Goal: Task Accomplishment & Management: Manage account settings

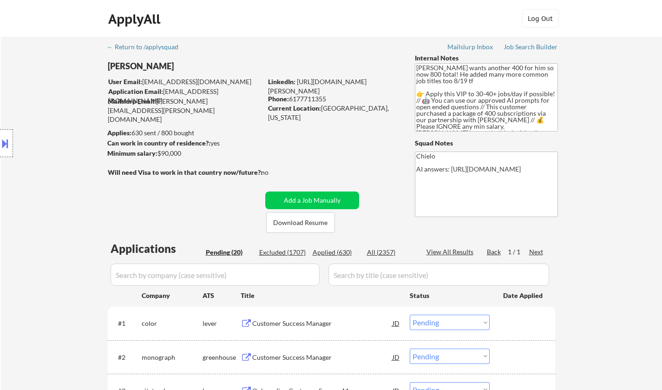
select select ""pending""
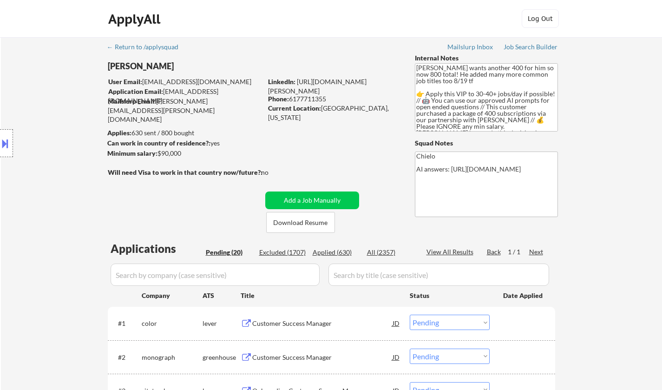
select select ""pending""
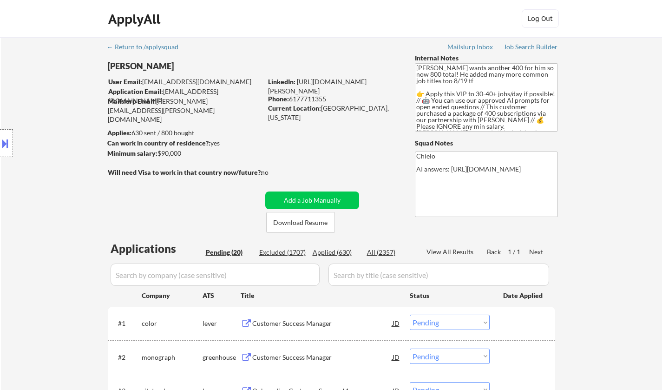
select select ""pending""
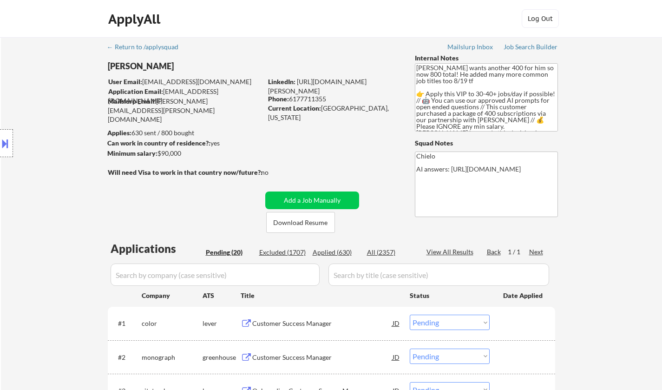
select select ""pending""
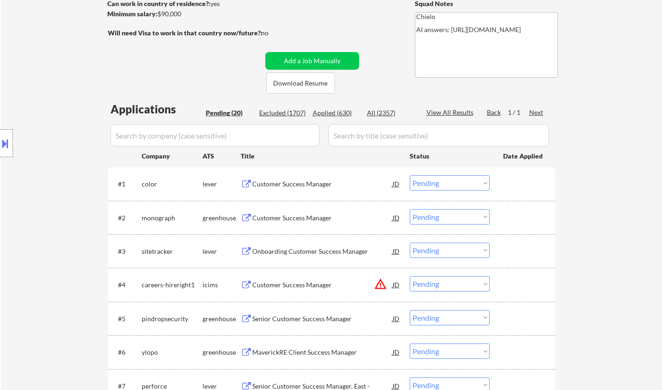
scroll to position [139, 0]
click at [300, 183] on div "Customer Success Manager" at bounding box center [322, 183] width 140 height 9
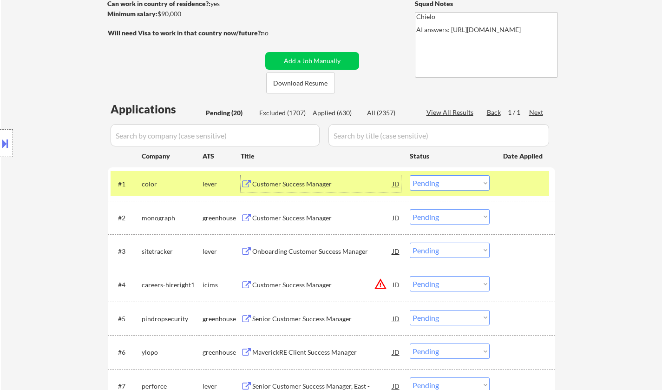
click at [472, 177] on select "Choose an option... Pending Applied Excluded (Questions) Excluded (Expired) Exc…" at bounding box center [450, 182] width 80 height 15
click at [410, 175] on select "Choose an option... Pending Applied Excluded (Questions) Excluded (Expired) Exc…" at bounding box center [450, 182] width 80 height 15
click at [294, 220] on div "Customer Success Manager" at bounding box center [322, 217] width 140 height 9
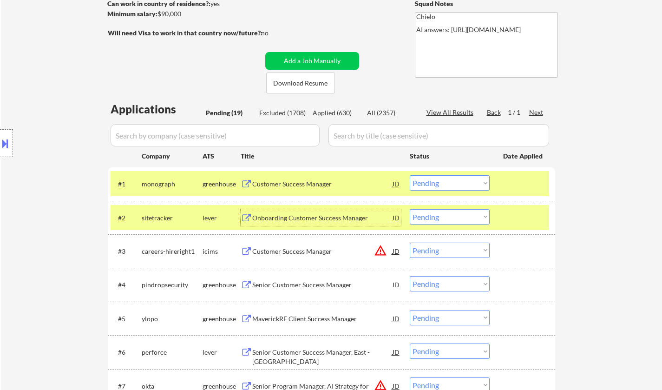
drag, startPoint x: 457, startPoint y: 180, endPoint x: 462, endPoint y: 190, distance: 11.2
click at [457, 180] on select "Choose an option... Pending Applied Excluded (Questions) Excluded (Expired) Exc…" at bounding box center [450, 182] width 80 height 15
click at [410, 175] on select "Choose an option... Pending Applied Excluded (Questions) Excluded (Expired) Exc…" at bounding box center [450, 182] width 80 height 15
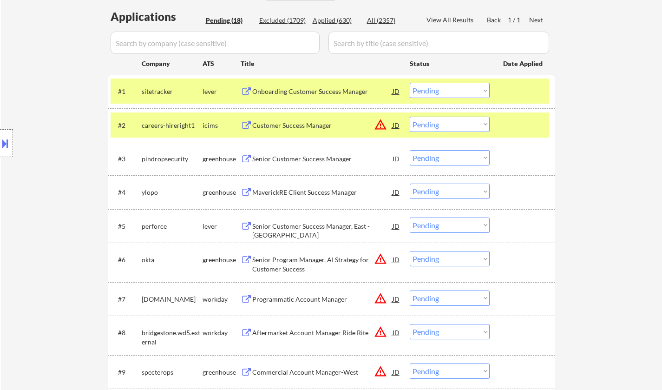
scroll to position [232, 0]
click at [309, 92] on div "Onboarding Customer Success Manager" at bounding box center [322, 90] width 140 height 9
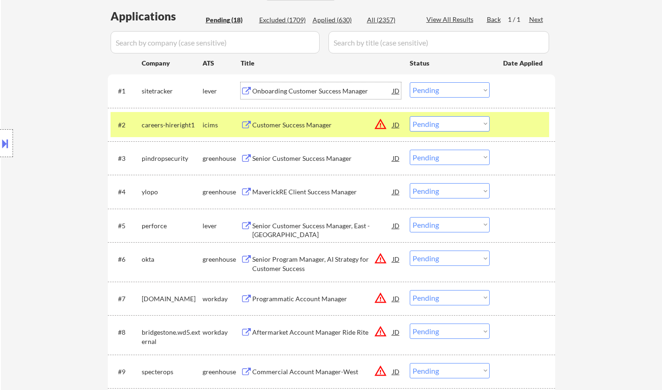
drag, startPoint x: 433, startPoint y: 90, endPoint x: 434, endPoint y: 97, distance: 7.0
click at [433, 90] on select "Choose an option... Pending Applied Excluded (Questions) Excluded (Expired) Exc…" at bounding box center [450, 89] width 80 height 15
click at [410, 82] on select "Choose an option... Pending Applied Excluded (Questions) Excluded (Expired) Exc…" at bounding box center [450, 89] width 80 height 15
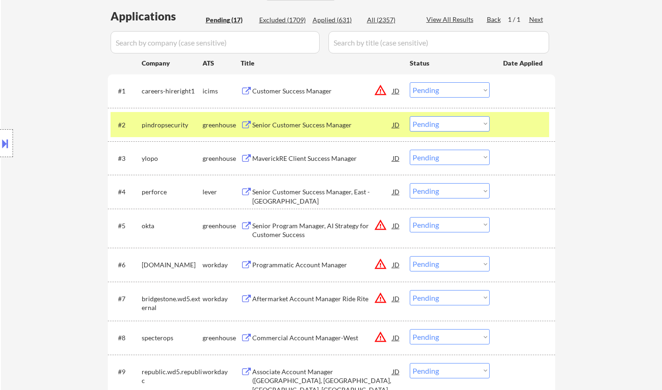
click at [396, 90] on div "JD" at bounding box center [396, 90] width 9 height 17
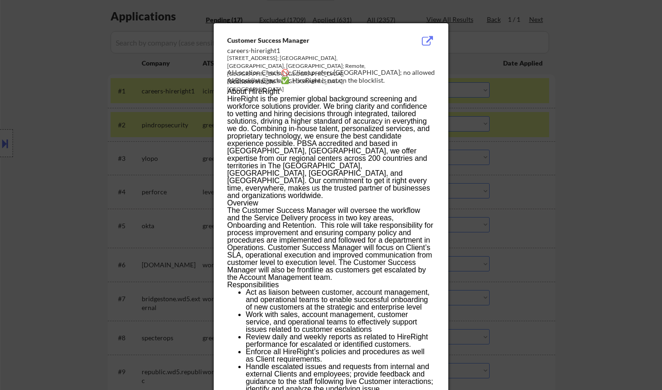
click at [532, 153] on div at bounding box center [331, 195] width 662 height 390
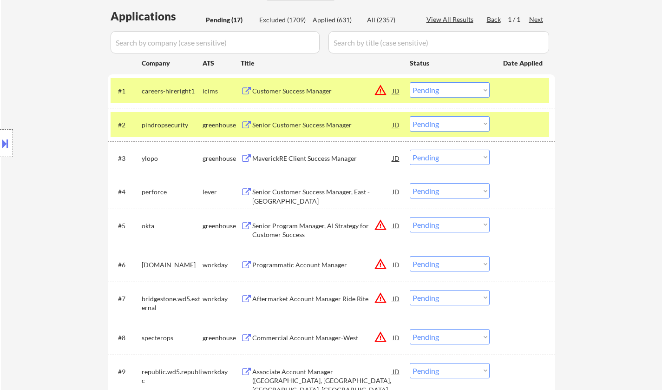
click at [463, 94] on select "Choose an option... Pending Applied Excluded (Questions) Excluded (Expired) Exc…" at bounding box center [450, 89] width 80 height 15
click at [410, 82] on select "Choose an option... Pending Applied Excluded (Questions) Excluded (Expired) Exc…" at bounding box center [450, 89] width 80 height 15
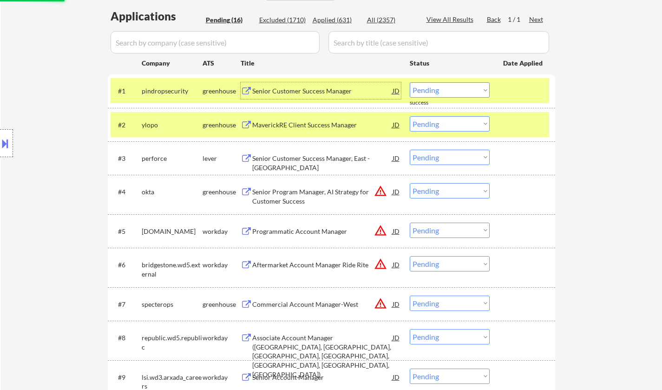
click at [305, 94] on div "Senior Customer Success Manager" at bounding box center [322, 90] width 140 height 9
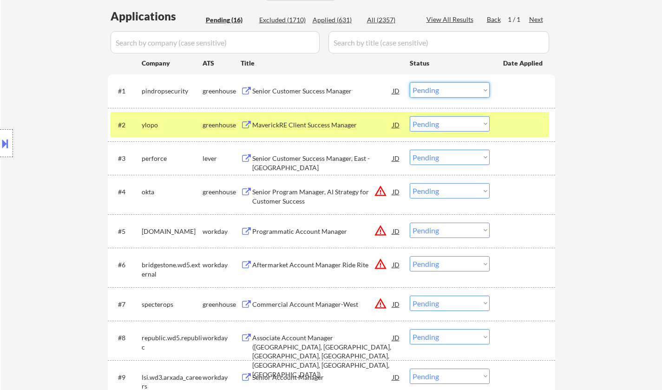
drag, startPoint x: 436, startPoint y: 91, endPoint x: 436, endPoint y: 96, distance: 5.1
click at [436, 91] on select "Choose an option... Pending Applied Excluded (Questions) Excluded (Expired) Exc…" at bounding box center [450, 89] width 80 height 15
click at [410, 82] on select "Choose an option... Pending Applied Excluded (Questions) Excluded (Expired) Exc…" at bounding box center [450, 89] width 80 height 15
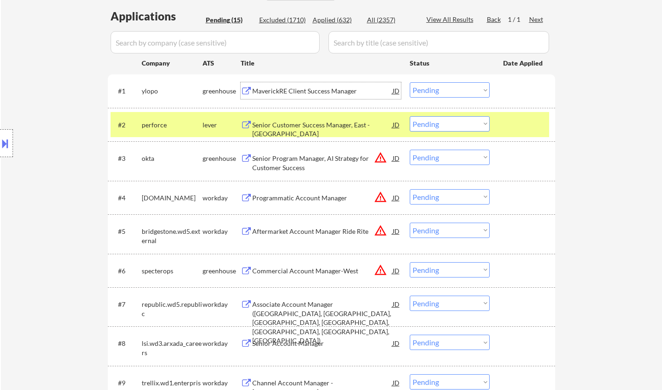
click at [295, 92] on div "MaverickRE Client Success Manager" at bounding box center [322, 90] width 140 height 9
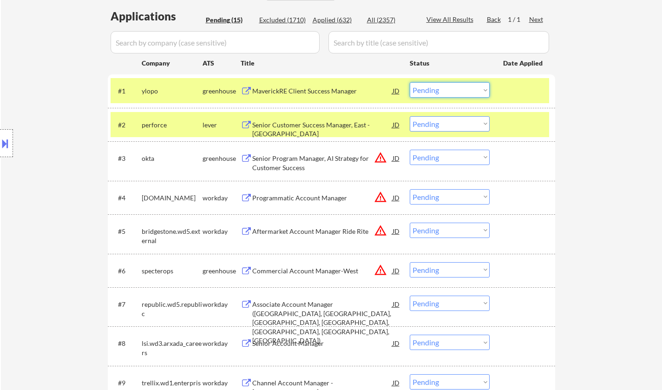
click at [459, 93] on select "Choose an option... Pending Applied Excluded (Questions) Excluded (Expired) Exc…" at bounding box center [450, 89] width 80 height 15
click at [410, 82] on select "Choose an option... Pending Applied Excluded (Questions) Excluded (Expired) Exc…" at bounding box center [450, 89] width 80 height 15
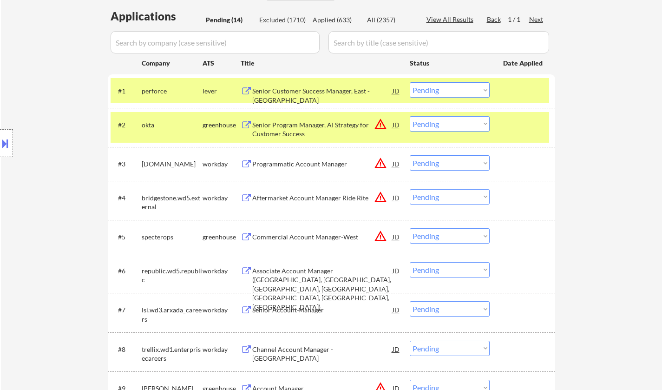
click at [303, 91] on div "Senior Customer Success Manager, East - [GEOGRAPHIC_DATA]" at bounding box center [322, 95] width 140 height 18
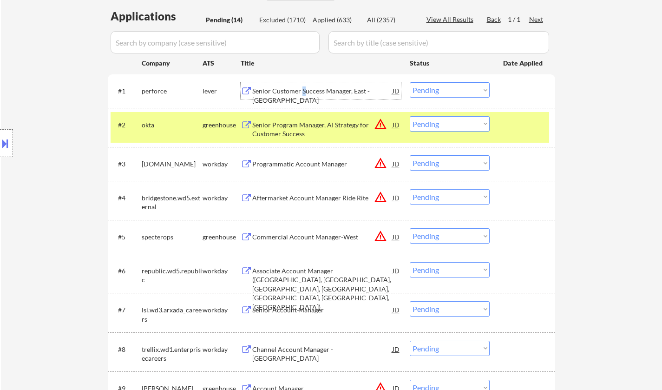
click at [3, 141] on button at bounding box center [5, 143] width 10 height 15
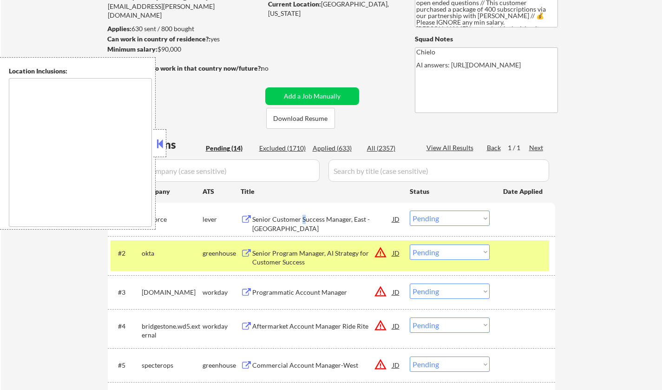
scroll to position [46, 0]
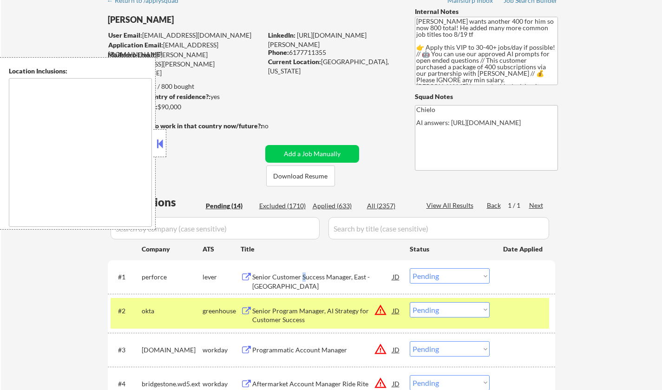
click at [159, 143] on button at bounding box center [160, 144] width 10 height 14
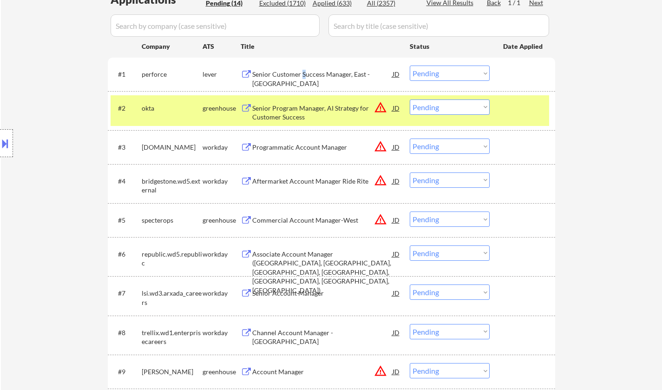
scroll to position [186, 0]
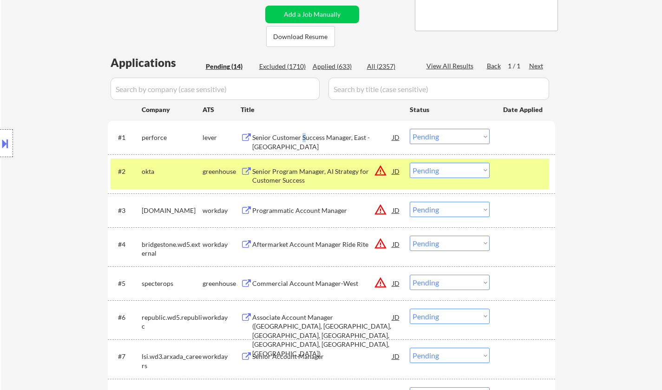
click at [447, 139] on select "Choose an option... Pending Applied Excluded (Questions) Excluded (Expired) Exc…" at bounding box center [450, 136] width 80 height 15
click at [410, 129] on select "Choose an option... Pending Applied Excluded (Questions) Excluded (Expired) Exc…" at bounding box center [450, 136] width 80 height 15
select select ""pending""
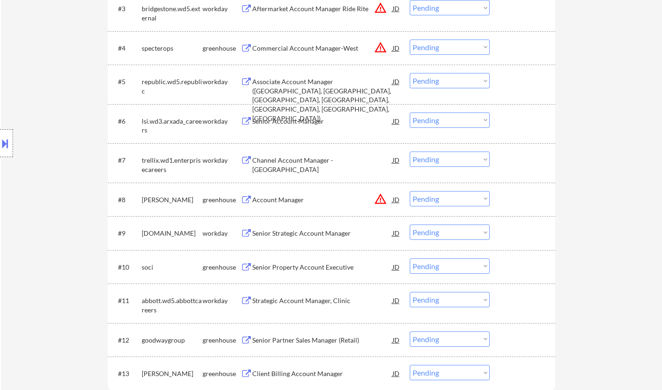
scroll to position [434, 0]
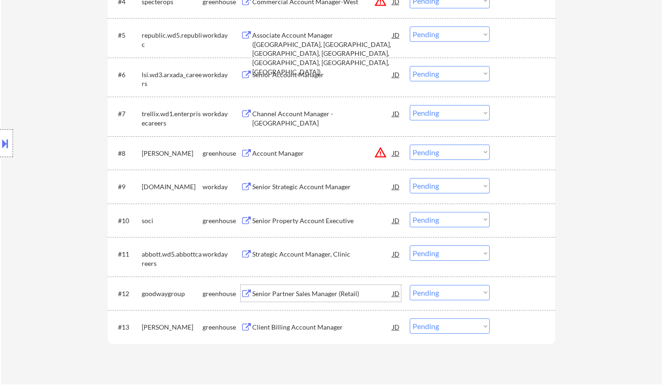
click at [306, 295] on div "Senior Partner Sales Manager (Retail)" at bounding box center [322, 293] width 140 height 9
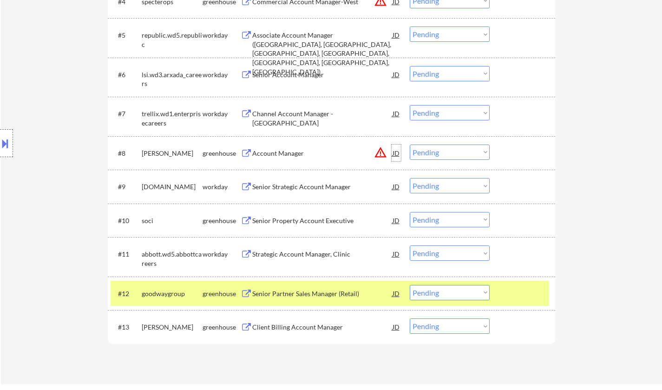
click at [399, 154] on div "JD" at bounding box center [396, 153] width 9 height 17
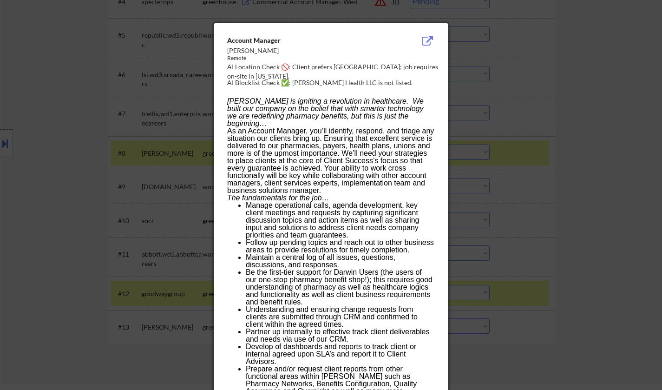
click at [556, 207] on div at bounding box center [331, 195] width 662 height 390
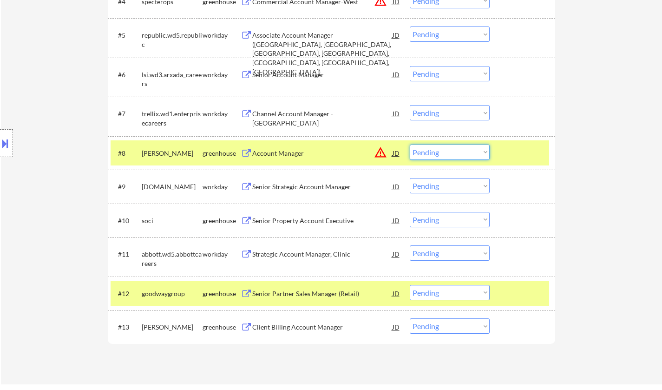
drag, startPoint x: 441, startPoint y: 152, endPoint x: 445, endPoint y: 156, distance: 5.9
click at [441, 152] on select "Choose an option... Pending Applied Excluded (Questions) Excluded (Expired) Exc…" at bounding box center [450, 152] width 80 height 15
click at [410, 145] on select "Choose an option... Pending Applied Excluded (Questions) Excluded (Expired) Exc…" at bounding box center [450, 152] width 80 height 15
select select ""pending""
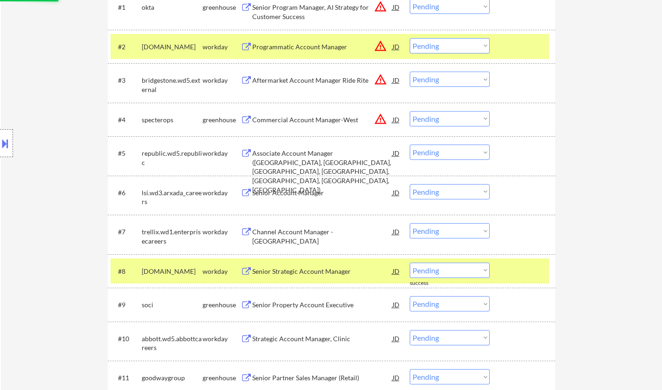
scroll to position [248, 0]
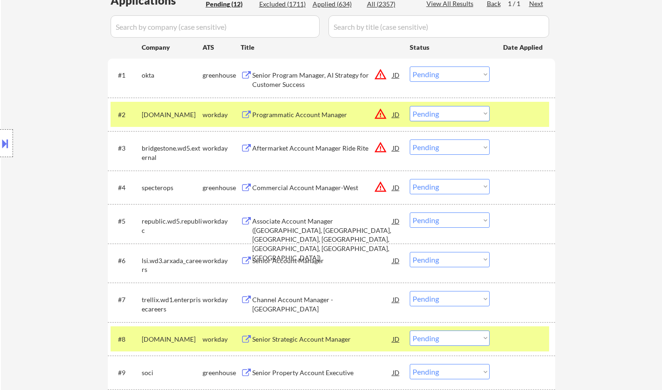
click at [396, 73] on div "JD" at bounding box center [396, 74] width 9 height 17
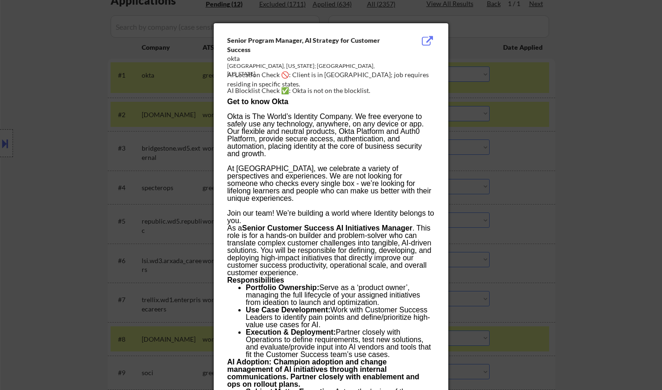
click at [524, 201] on div at bounding box center [331, 195] width 662 height 390
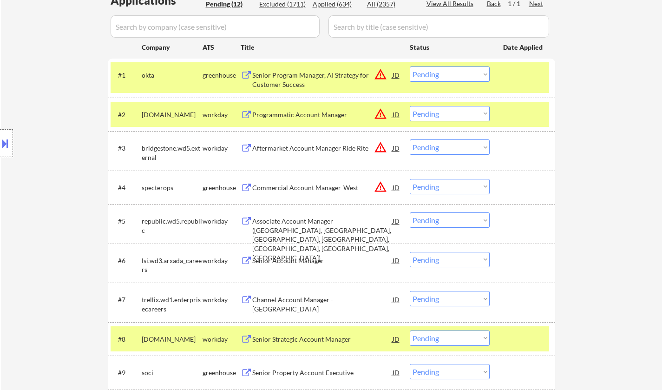
click at [458, 78] on select "Choose an option... Pending Applied Excluded (Questions) Excluded (Expired) Exc…" at bounding box center [450, 73] width 80 height 15
click at [410, 66] on select "Choose an option... Pending Applied Excluded (Questions) Excluded (Expired) Exc…" at bounding box center [450, 73] width 80 height 15
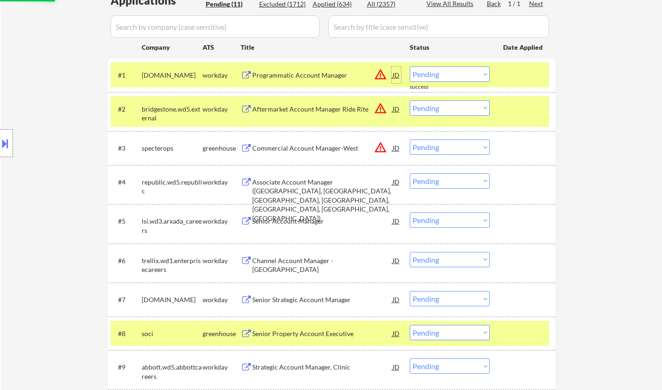
click at [396, 78] on div "JD" at bounding box center [396, 74] width 9 height 17
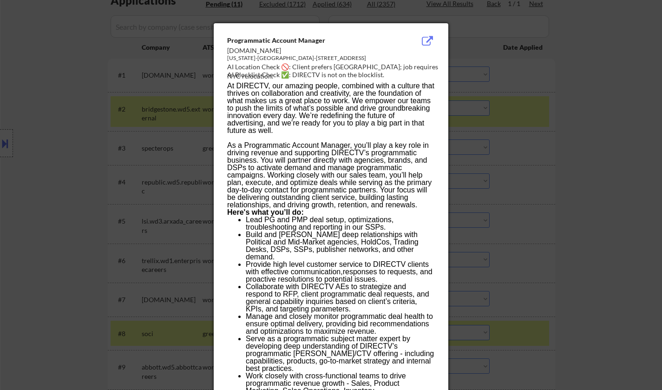
drag, startPoint x: 617, startPoint y: 225, endPoint x: 591, endPoint y: 189, distance: 44.4
click at [617, 224] on div at bounding box center [331, 195] width 662 height 390
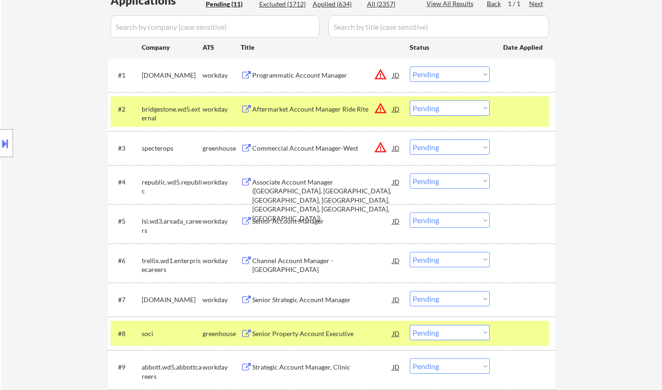
click at [441, 73] on select "Choose an option... Pending Applied Excluded (Questions) Excluded (Expired) Exc…" at bounding box center [450, 73] width 80 height 15
click at [410, 66] on select "Choose an option... Pending Applied Excluded (Questions) Excluded (Expired) Exc…" at bounding box center [450, 73] width 80 height 15
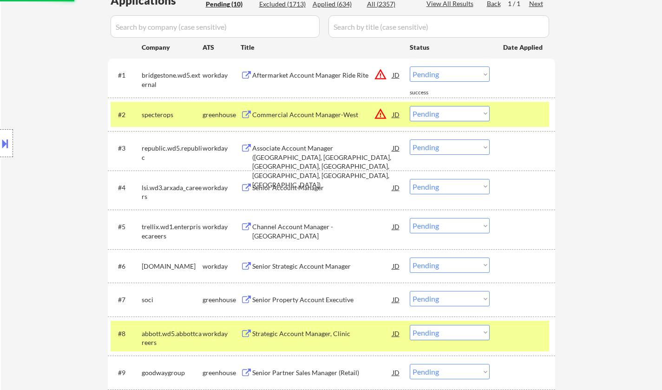
click at [436, 75] on select "Choose an option... Pending Applied Excluded (Questions) Excluded (Expired) Exc…" at bounding box center [450, 73] width 80 height 15
click at [410, 66] on select "Choose an option... Pending Applied Excluded (Questions) Excluded (Expired) Exc…" at bounding box center [450, 73] width 80 height 15
select select ""pending""
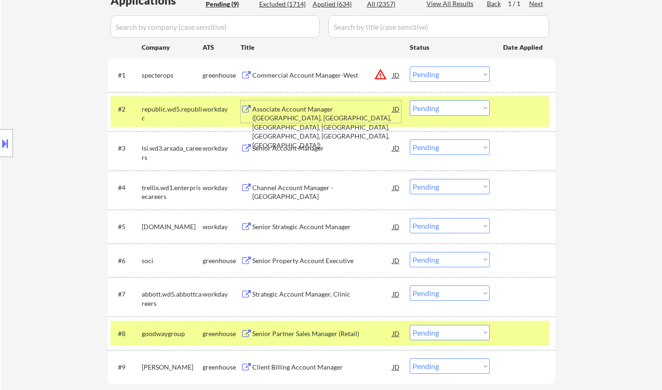
click at [298, 109] on div "Associate Account Manager ([GEOGRAPHIC_DATA], [GEOGRAPHIC_DATA], [GEOGRAPHIC_DA…" at bounding box center [322, 128] width 140 height 46
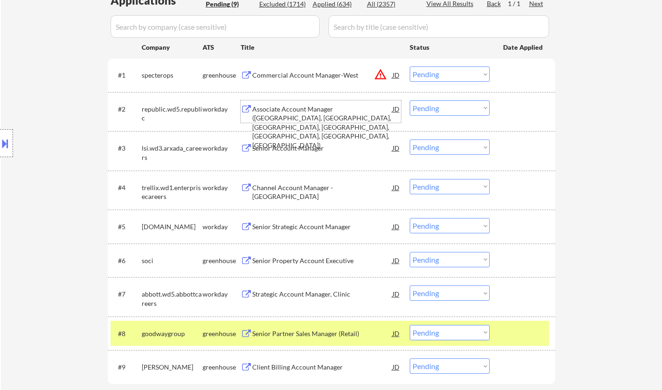
click at [281, 145] on div "Senior Account Manager" at bounding box center [322, 148] width 140 height 9
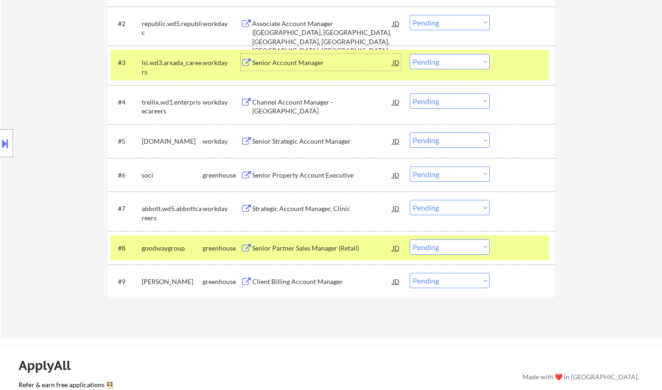
scroll to position [434, 0]
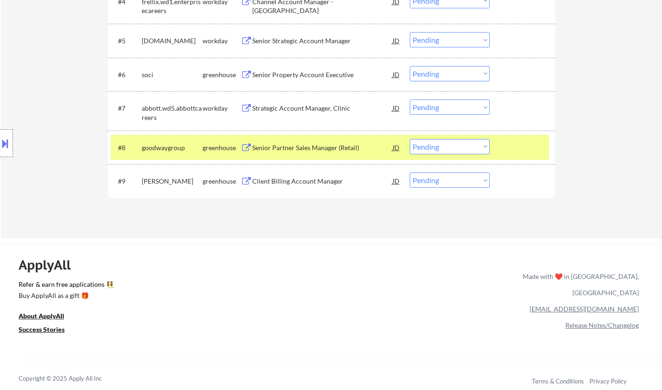
click at [442, 152] on select "Choose an option... Pending Applied Excluded (Questions) Excluded (Expired) Exc…" at bounding box center [450, 146] width 80 height 15
click at [410, 139] on select "Choose an option... Pending Applied Excluded (Questions) Excluded (Expired) Exc…" at bounding box center [450, 146] width 80 height 15
select select ""pending""
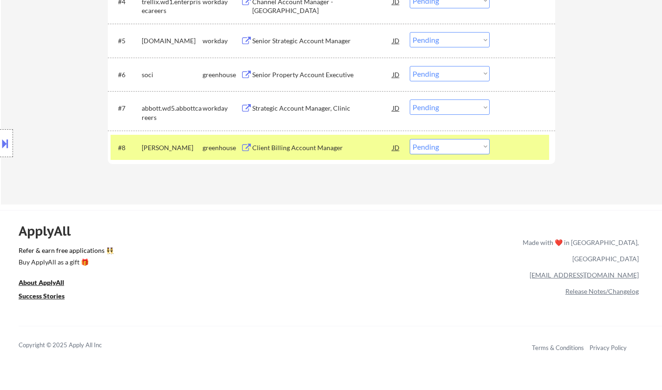
click at [424, 265] on div "ApplyAll Refer & earn free applications 👯‍♀️ Buy ApplyAll as a gift 🎁 About App…" at bounding box center [331, 290] width 662 height 147
click at [380, 276] on div "ApplyAll Refer & earn free applications 👯‍♀️ Buy ApplyAll as a gift 🎁 About App…" at bounding box center [331, 290] width 662 height 147
